Goal: Find specific page/section: Find specific page/section

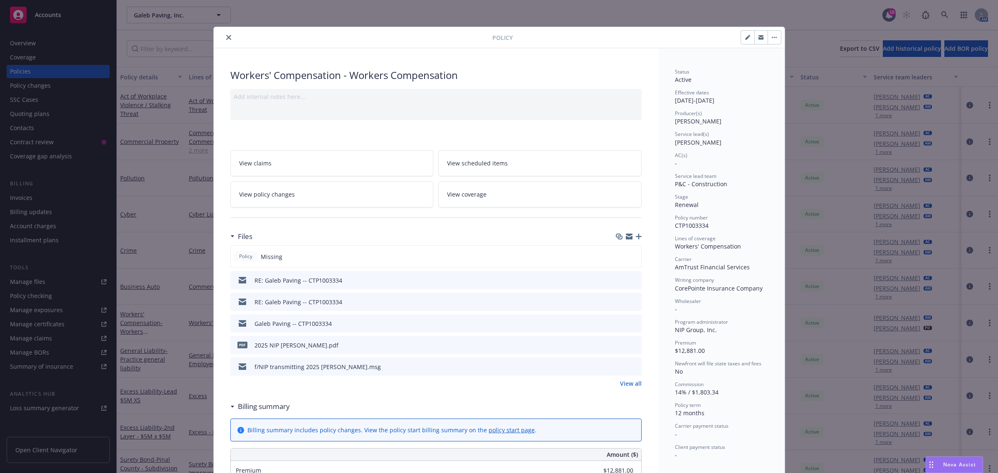
scroll to position [25, 0]
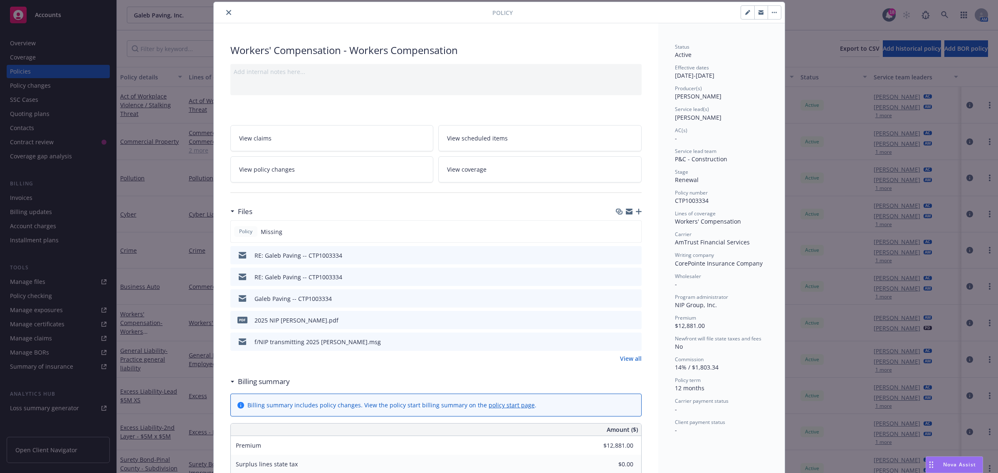
click at [226, 15] on icon "close" at bounding box center [228, 12] width 5 height 5
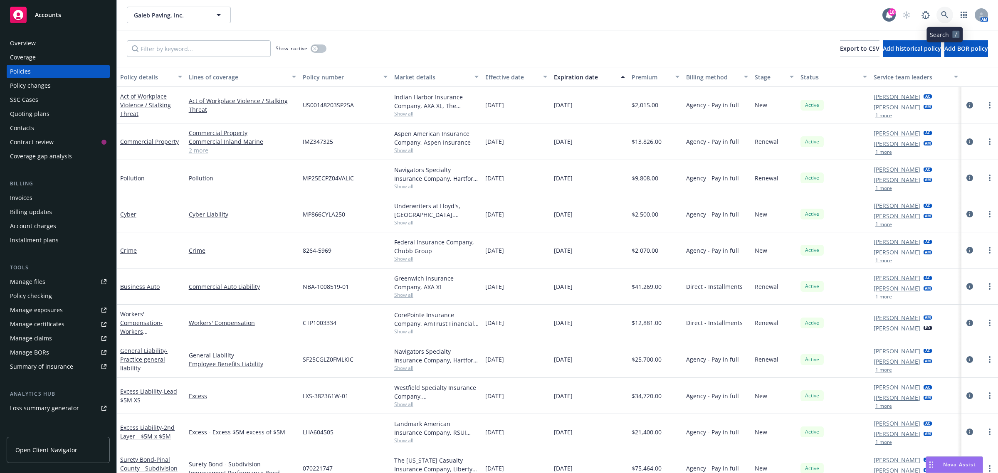
click at [948, 17] on icon at bounding box center [944, 14] width 7 height 7
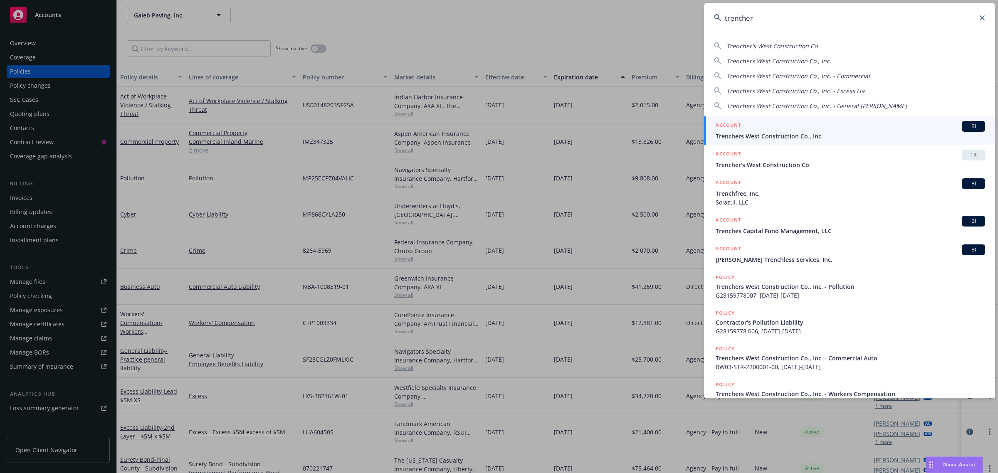
type input "trencher"
click at [819, 136] on span "Trenchers West Construction Co., Inc." at bounding box center [849, 136] width 269 height 9
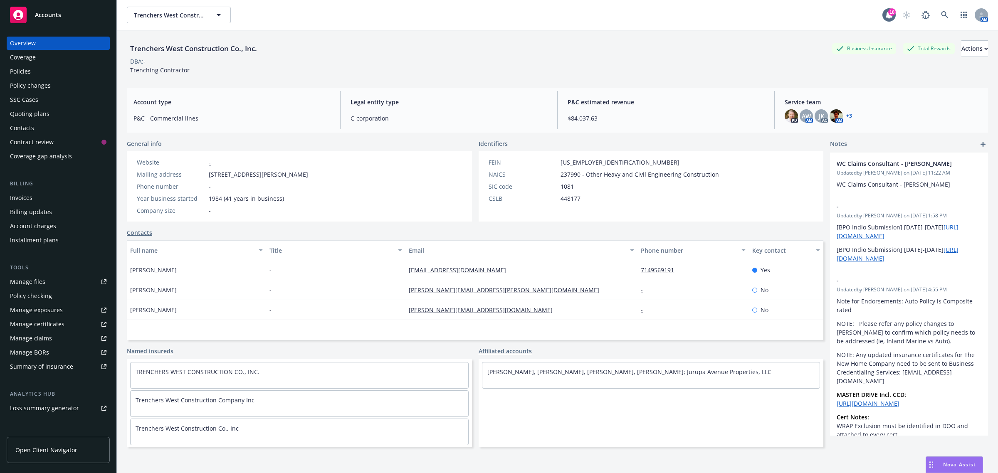
click at [46, 276] on link "Manage files" at bounding box center [58, 281] width 103 height 13
